Goal: Register for event/course

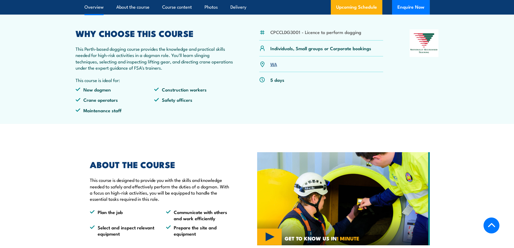
scroll to position [162, 0]
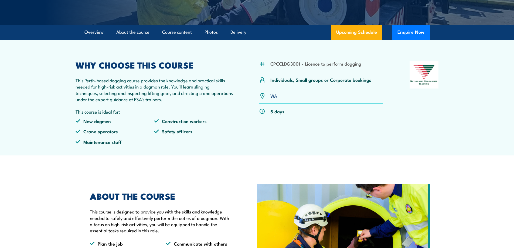
scroll to position [162, 0]
